Goal: Transaction & Acquisition: Book appointment/travel/reservation

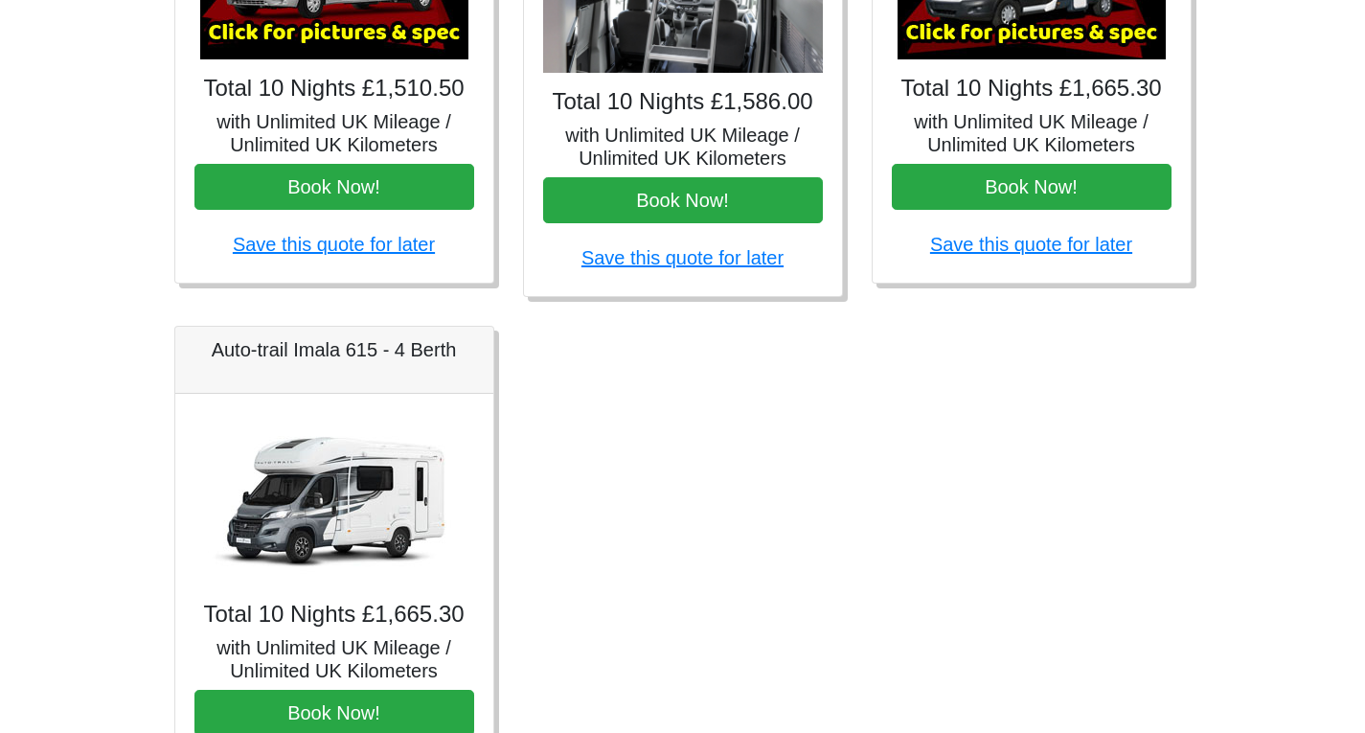
scroll to position [1029, 0]
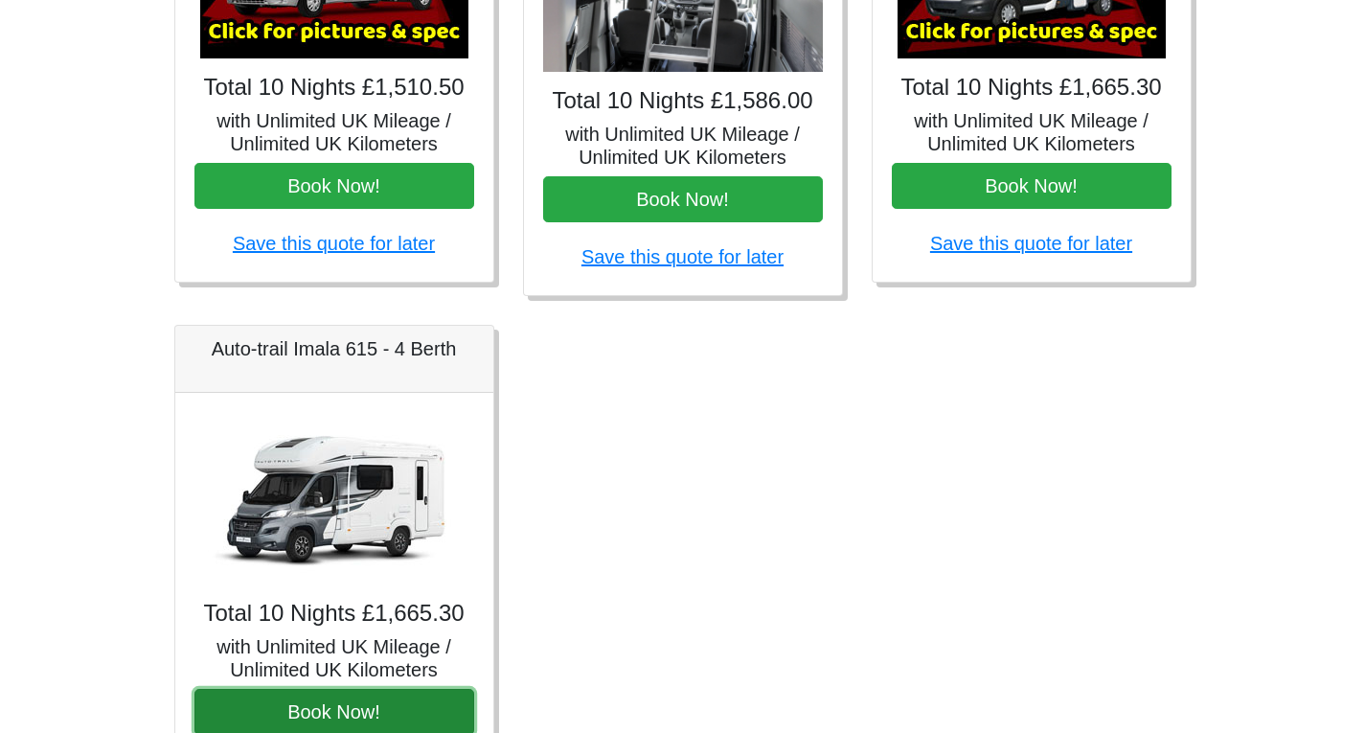
click at [359, 720] on button "Book Now!" at bounding box center [334, 712] width 280 height 46
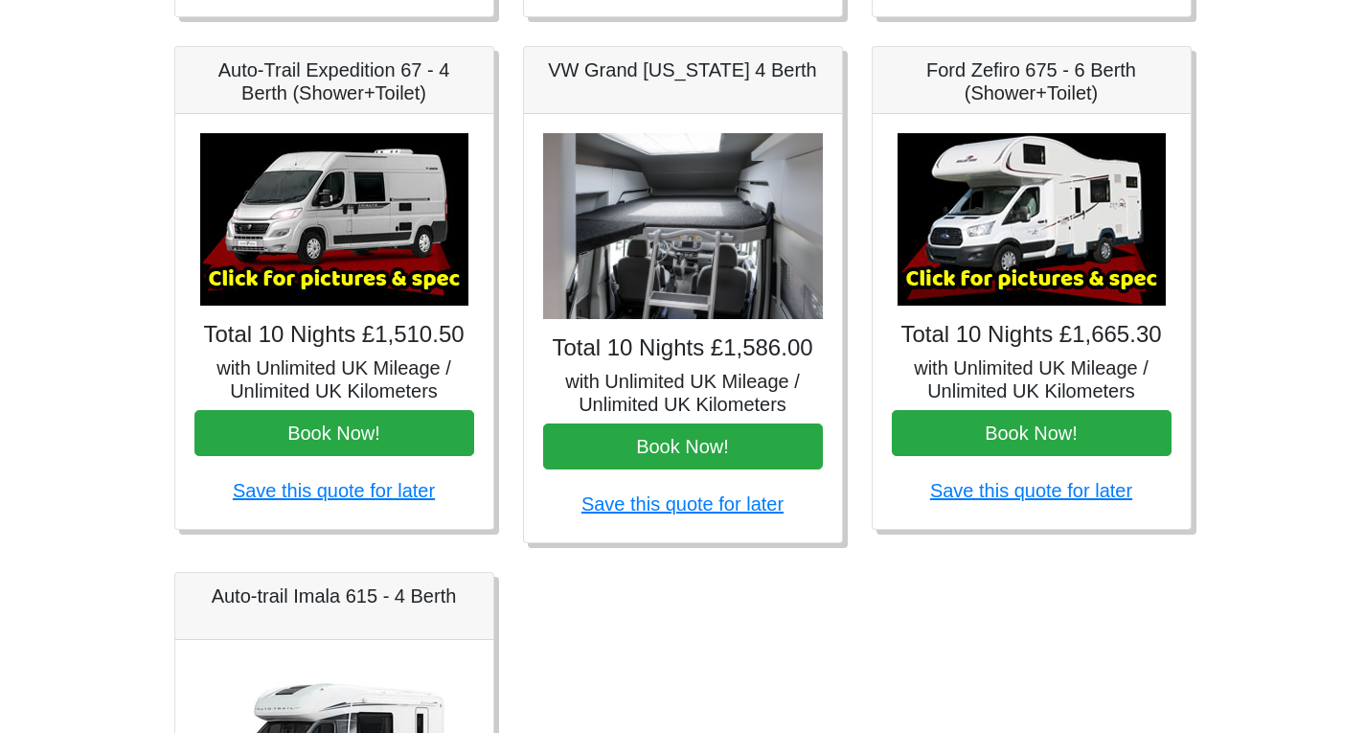
scroll to position [787, 0]
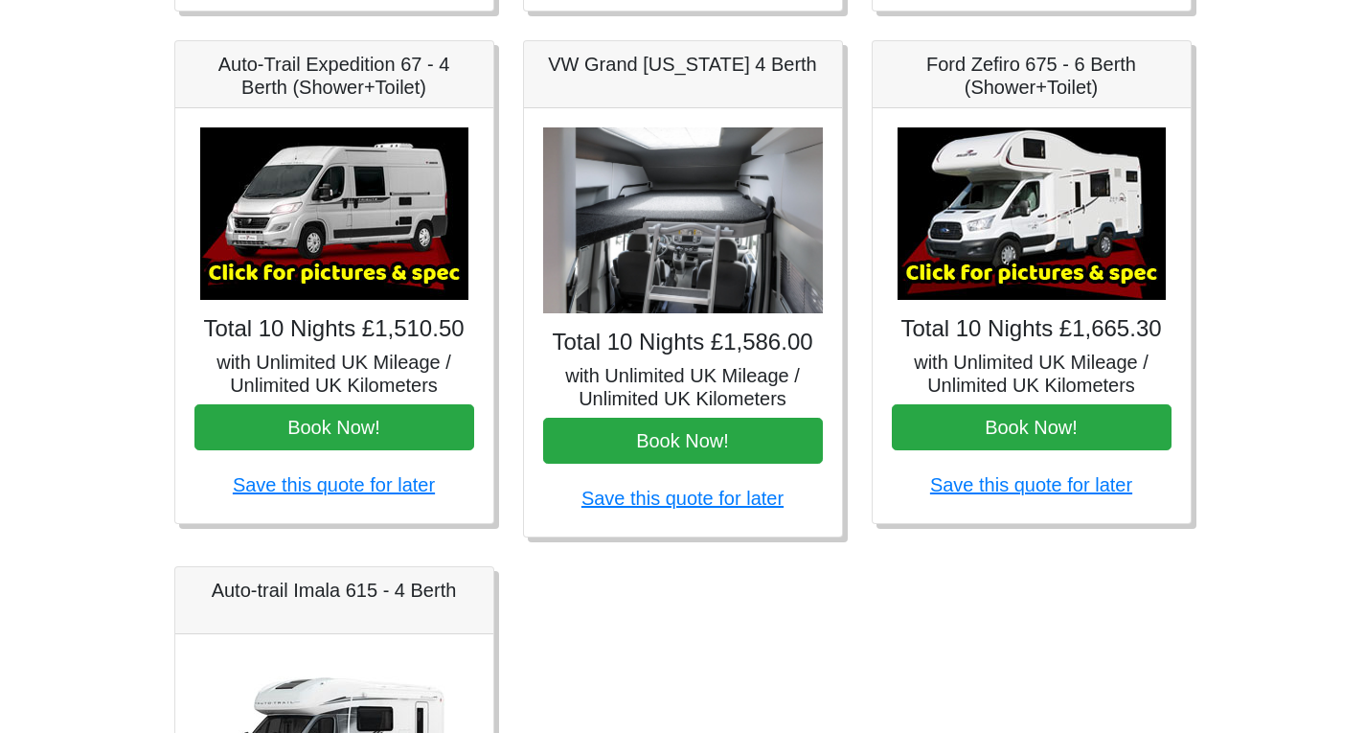
click at [1031, 74] on h5 "Ford Zefiro 675 - 6 Berth (Shower+Toilet)" at bounding box center [1032, 76] width 280 height 46
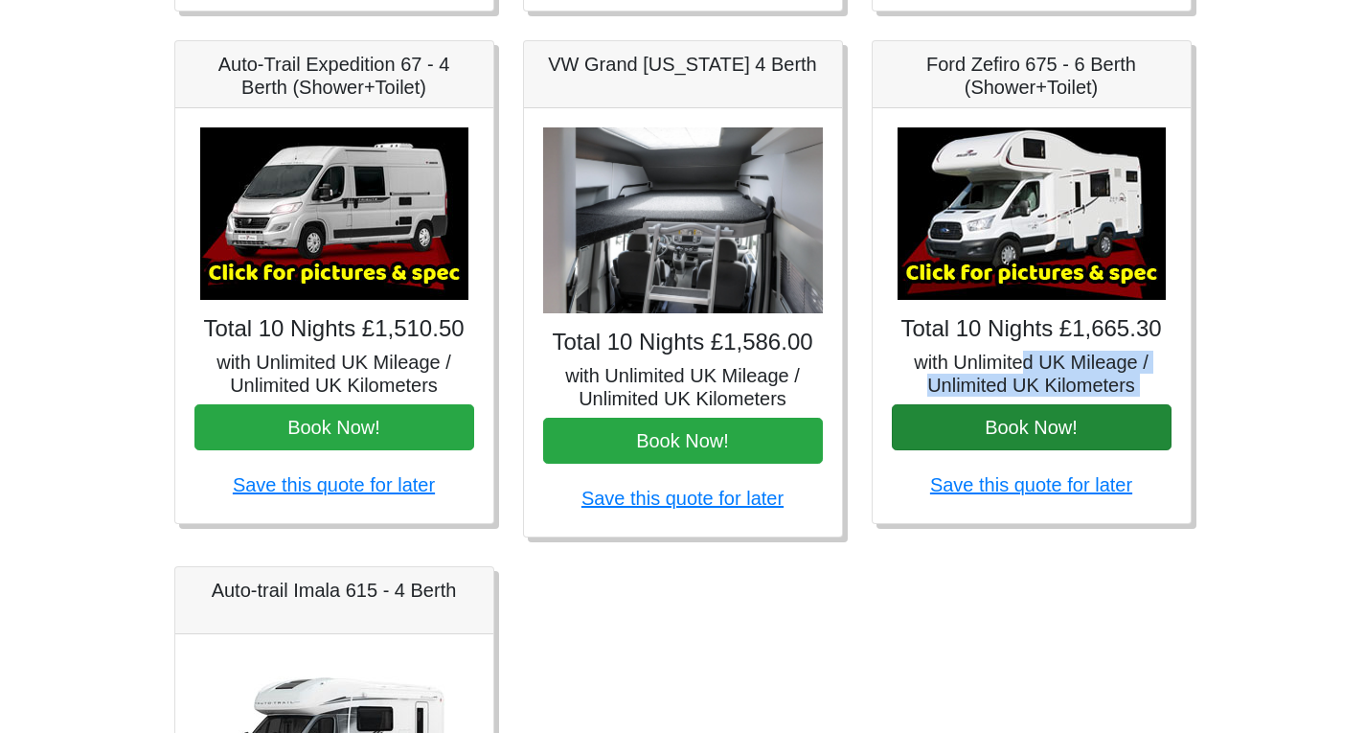
drag, startPoint x: 1029, startPoint y: 355, endPoint x: 1023, endPoint y: 429, distance: 74.0
click at [1023, 429] on div "× Ford Zefiro 675 Spec TECHNICAL DATA Engine: 2300cc, JTD, 130bhp. Diesel Trans…" at bounding box center [1032, 315] width 318 height 415
click at [1023, 429] on button "Book Now!" at bounding box center [1032, 427] width 280 height 46
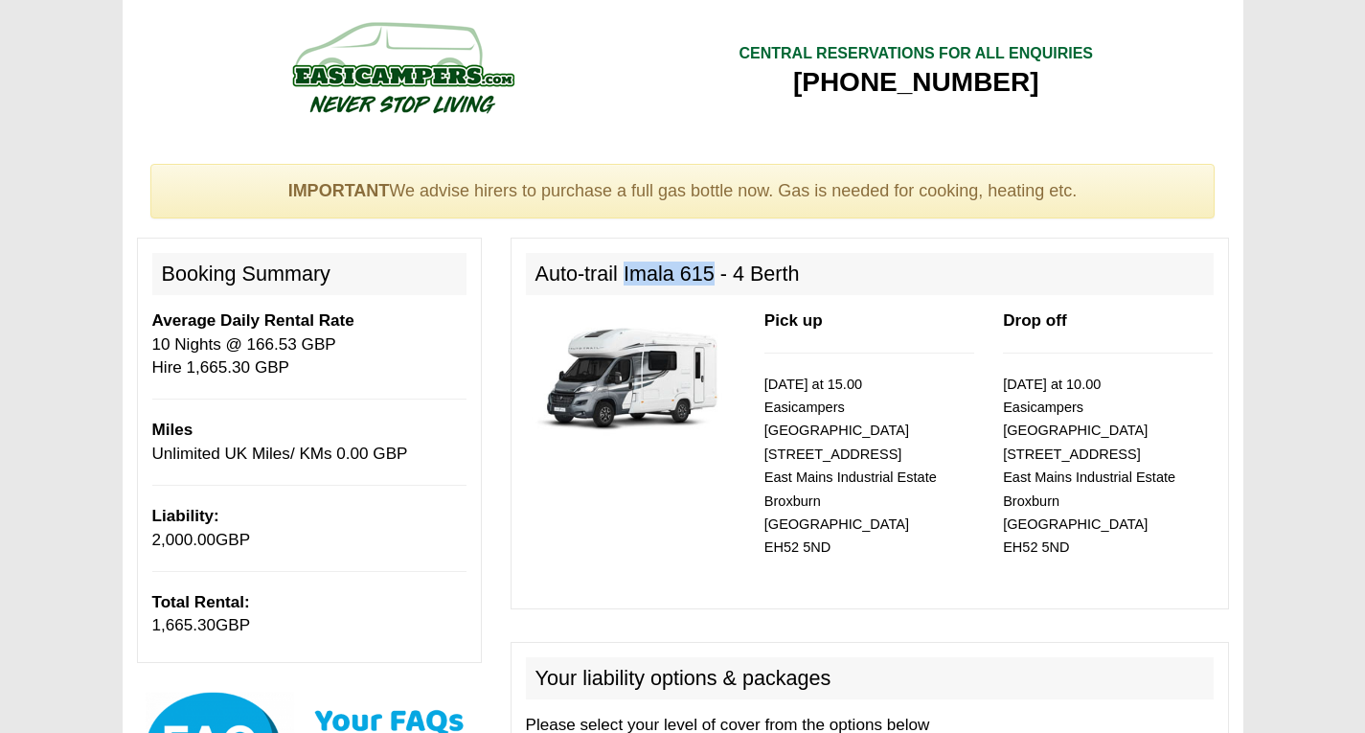
drag, startPoint x: 717, startPoint y: 274, endPoint x: 627, endPoint y: 280, distance: 89.3
click at [627, 280] on h2 "Auto-trail Imala 615 - 4 Berth" at bounding box center [870, 274] width 688 height 42
copy h2 "Imala 615"
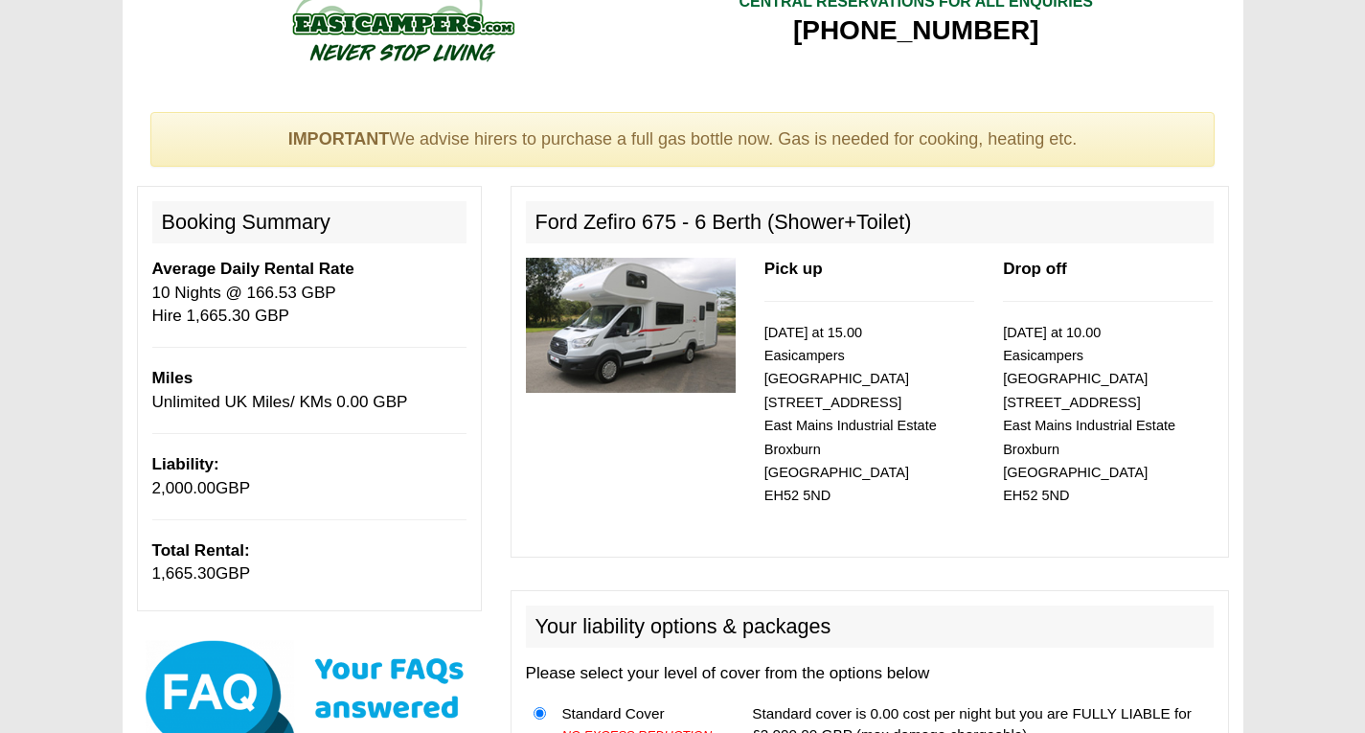
scroll to position [54, 0]
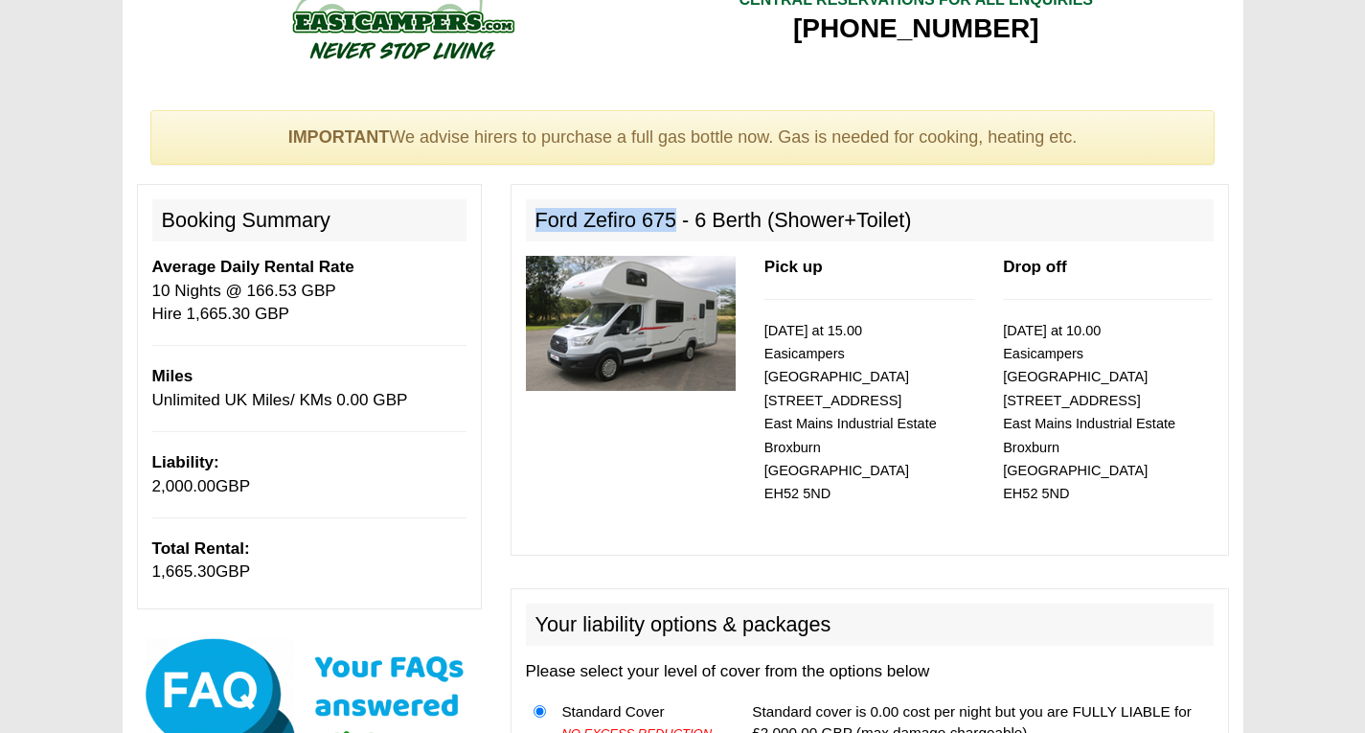
drag, startPoint x: 673, startPoint y: 216, endPoint x: 518, endPoint y: 223, distance: 155.3
click at [518, 223] on div "Ford Zefiro 675 - 6 Berth (Shower+Toilet) Pick up [DATE] at 15.00 Easicampers […" at bounding box center [870, 369] width 718 height 371
copy h2 "Ford Zefiro 675"
